Goal: Obtain resource: Download file/media

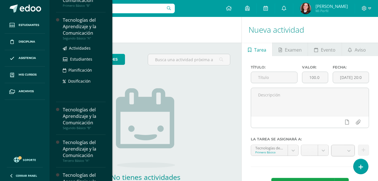
scroll to position [56, 0]
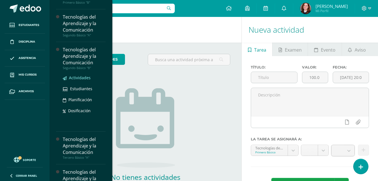
click at [81, 79] on span "Actividades" at bounding box center [80, 77] width 22 height 5
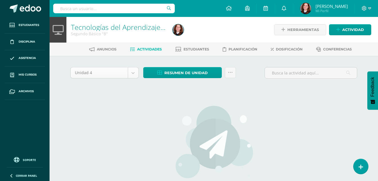
click at [138, 76] on body "Estudiantes Disciplina Asistencia Mis cursos Archivos Soporte Centro de ayuda Ú…" at bounding box center [189, 121] width 378 height 242
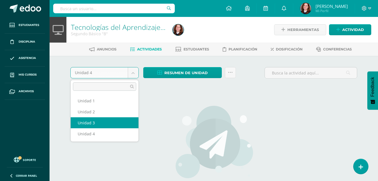
select select "Unidad 3"
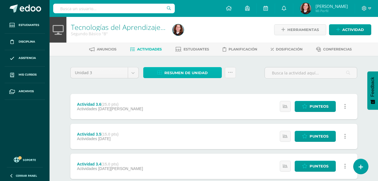
click at [209, 74] on link "Resumen de unidad" at bounding box center [182, 72] width 79 height 11
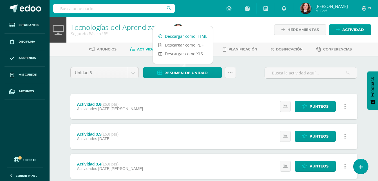
click at [200, 35] on link "Descargar como HTML" at bounding box center [183, 36] width 60 height 9
